Goal: Information Seeking & Learning: Learn about a topic

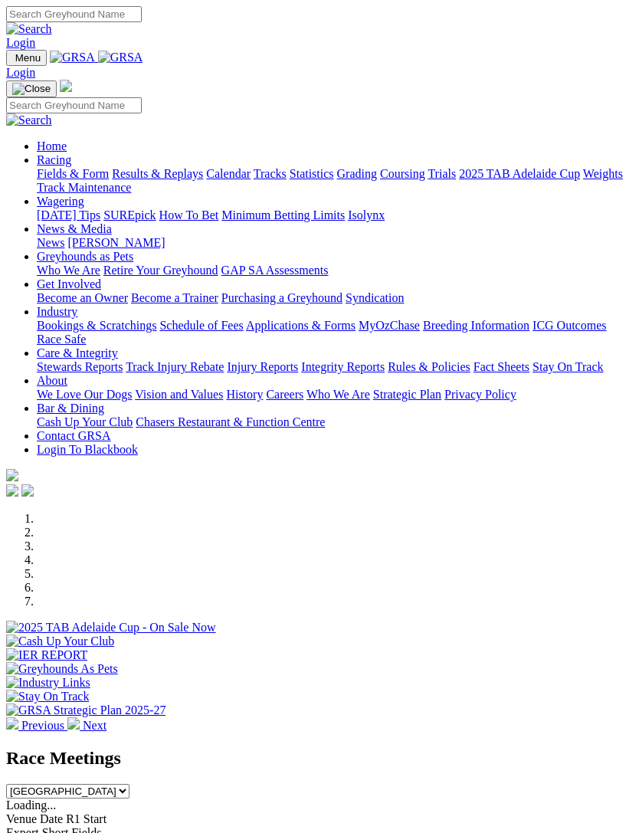
scroll to position [1356, 0]
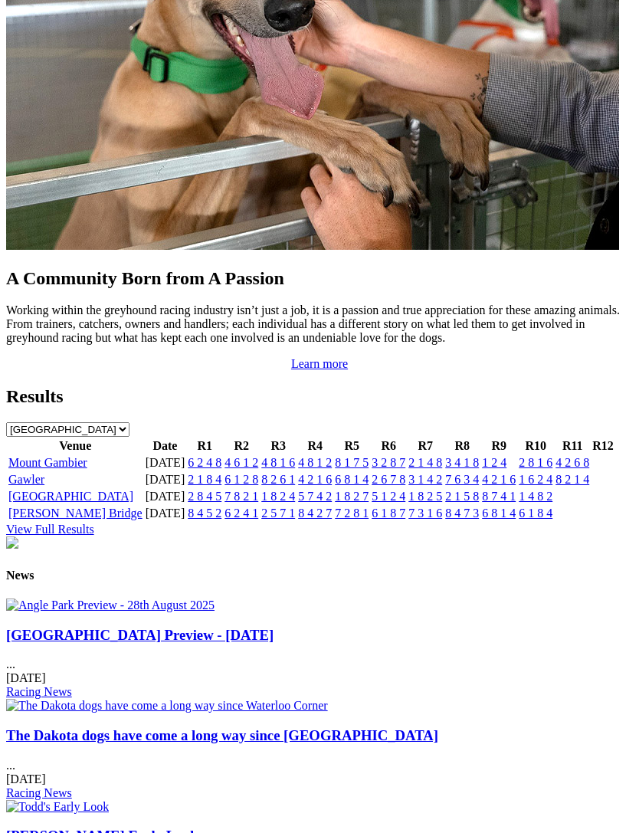
click at [35, 486] on link "Gawler" at bounding box center [26, 479] width 36 height 13
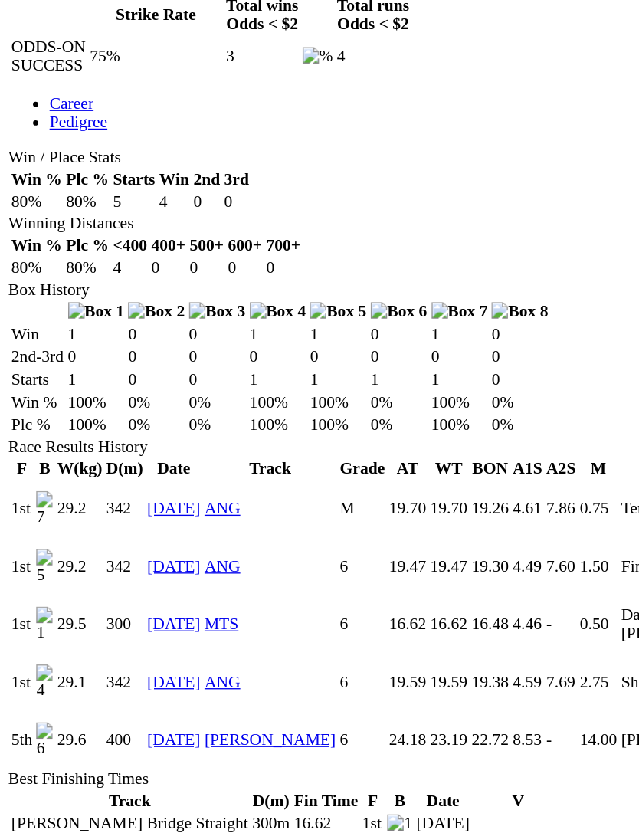
scroll to position [646, 0]
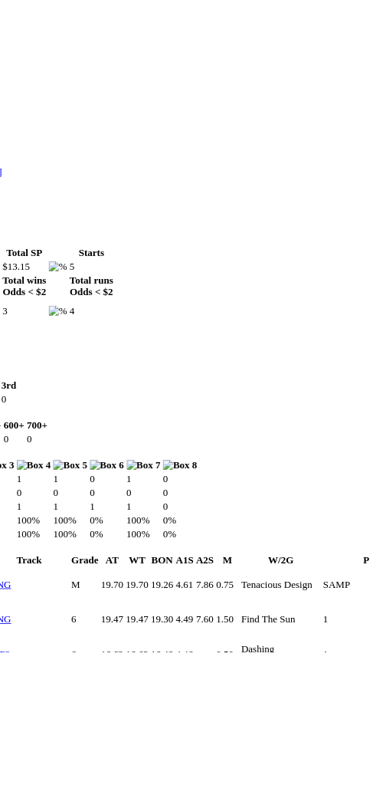
scroll to position [667, 0]
